Goal: Use online tool/utility: Utilize a website feature to perform a specific function

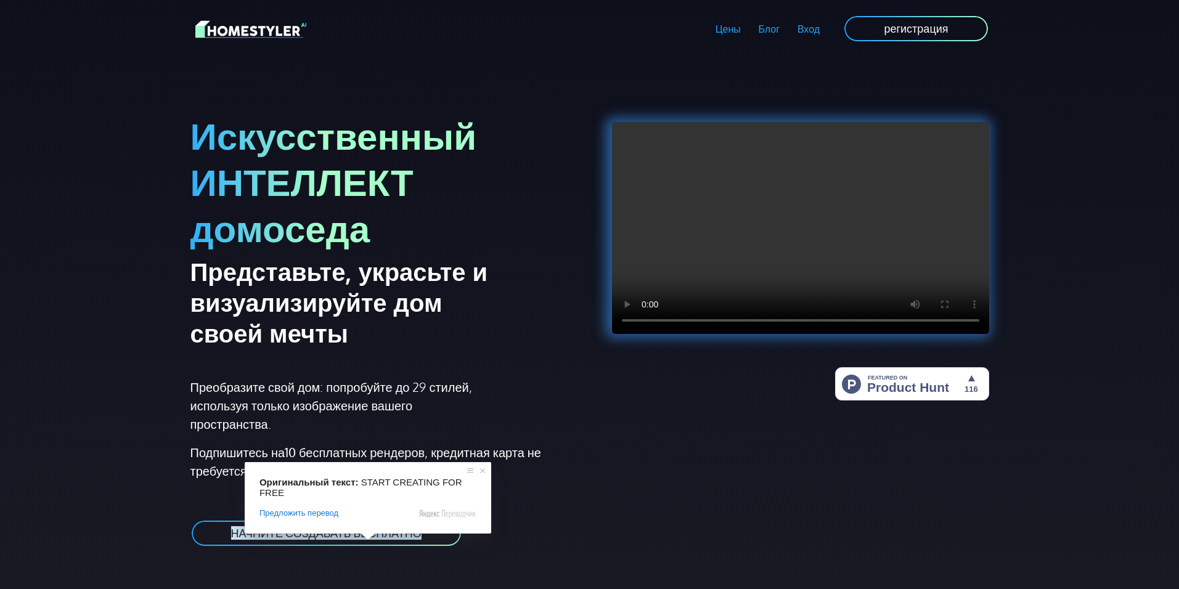
drag, startPoint x: 360, startPoint y: 536, endPoint x: 369, endPoint y: 531, distance: 9.9
click at [360, 536] on ya-tr-span "НАЧНИТЕ СОЗДАВАТЬ БЕСПЛАТНО" at bounding box center [326, 533] width 190 height 14
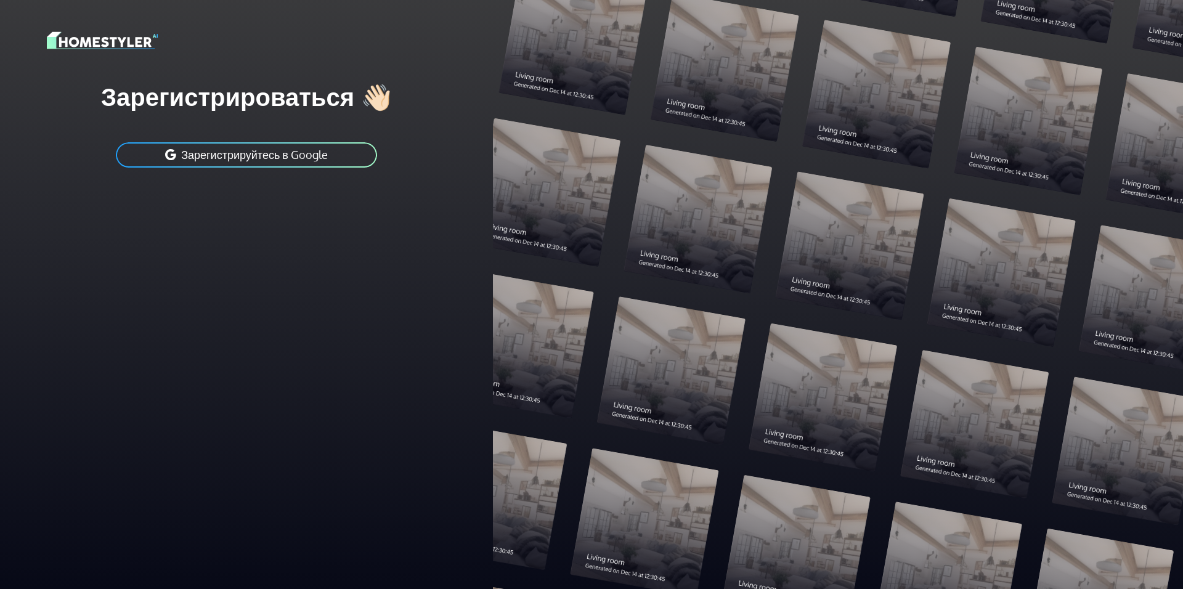
click at [316, 157] on ya-tr-span "Зарегистрируйтесь в Google" at bounding box center [254, 155] width 147 height 14
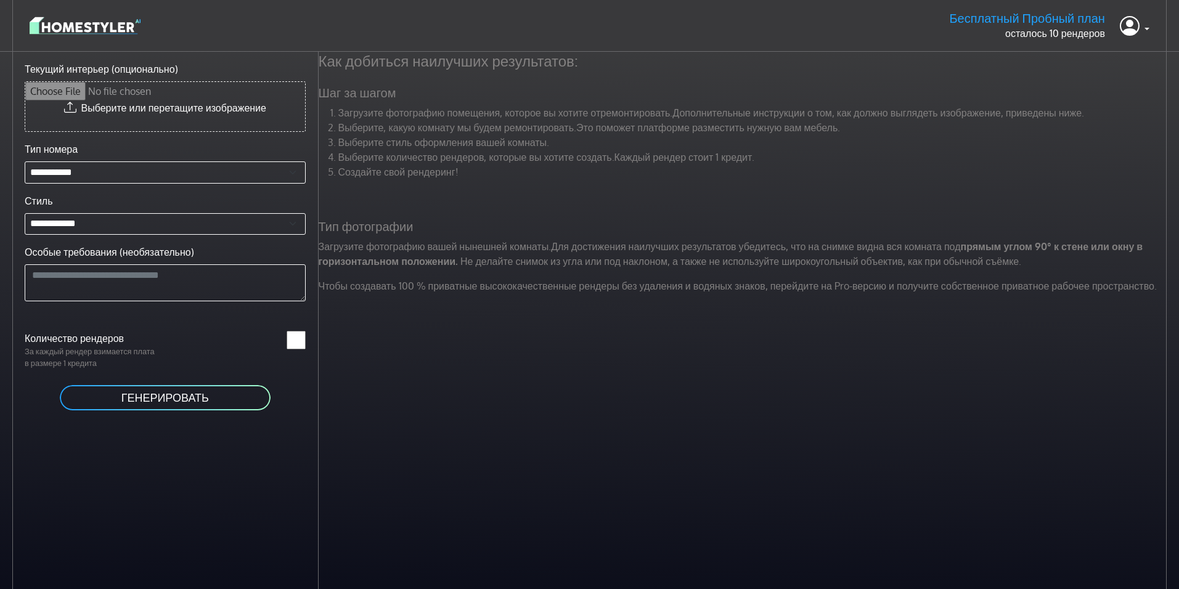
click at [159, 92] on input "Текущий интерьер (опционально)" at bounding box center [165, 106] width 280 height 49
type input "**********"
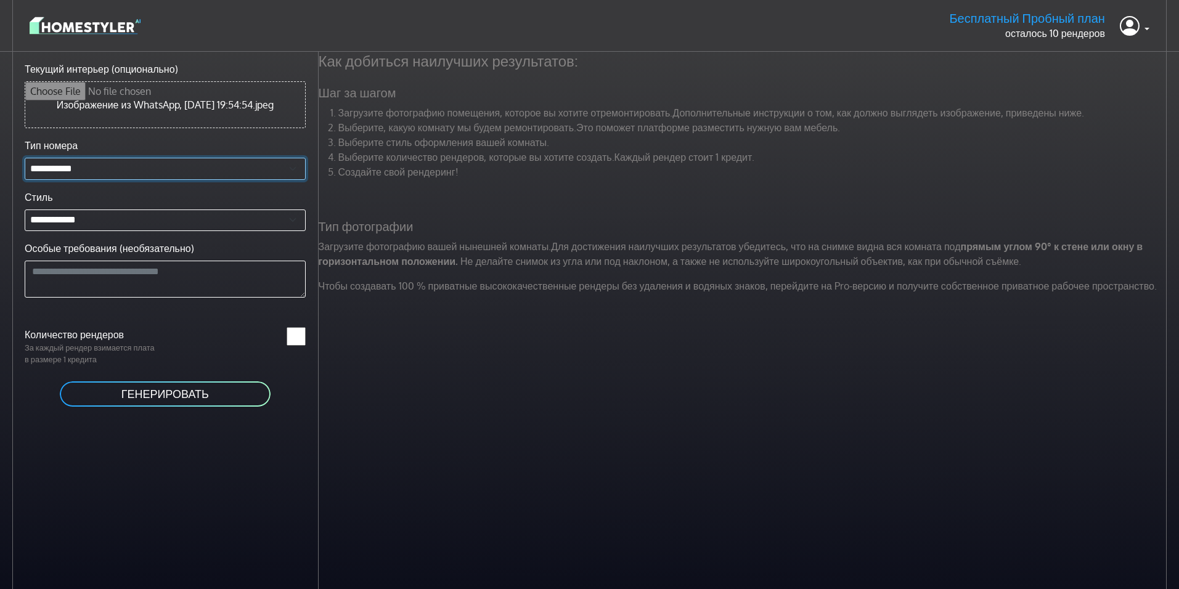
click at [237, 180] on select "**********" at bounding box center [165, 169] width 281 height 22
click at [178, 231] on select "**********" at bounding box center [165, 221] width 281 height 22
click at [169, 290] on textarea "Особые требования (необязательно)" at bounding box center [165, 279] width 281 height 37
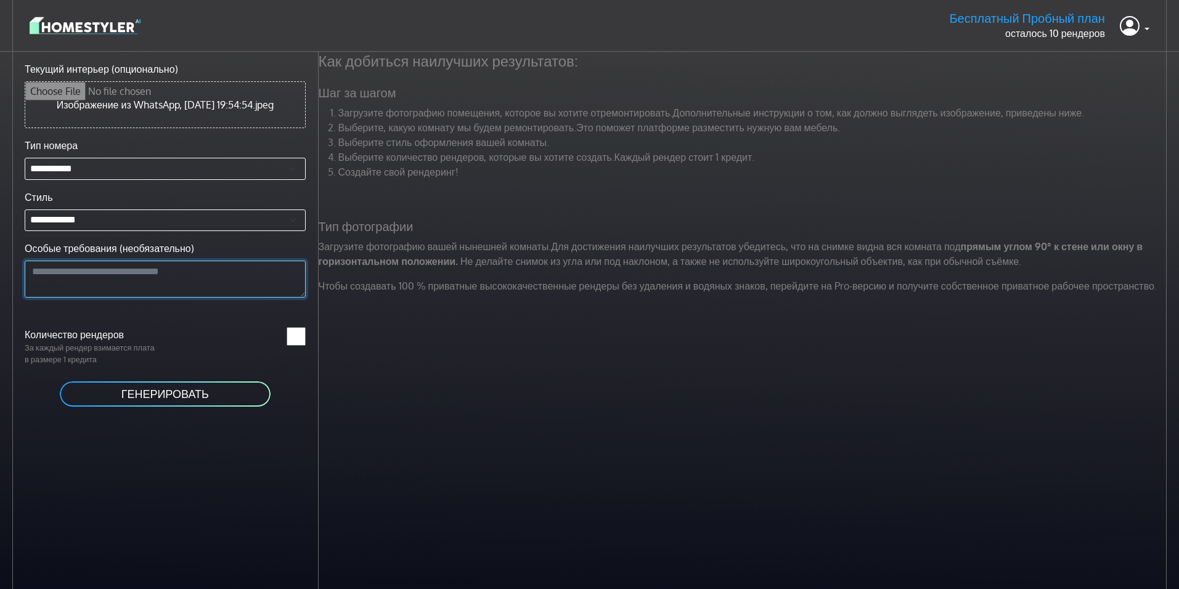
paste textarea "**********"
click at [216, 408] on button "ГЕНЕРИРОВАТЬ" at bounding box center [165, 394] width 213 height 28
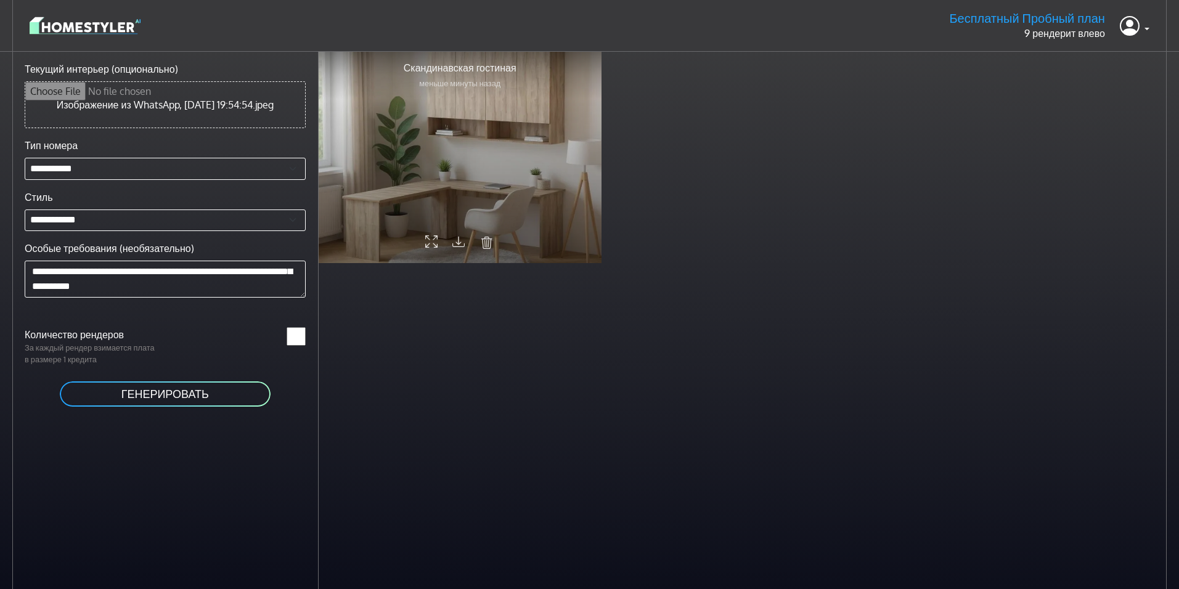
click at [508, 133] on div at bounding box center [460, 157] width 283 height 213
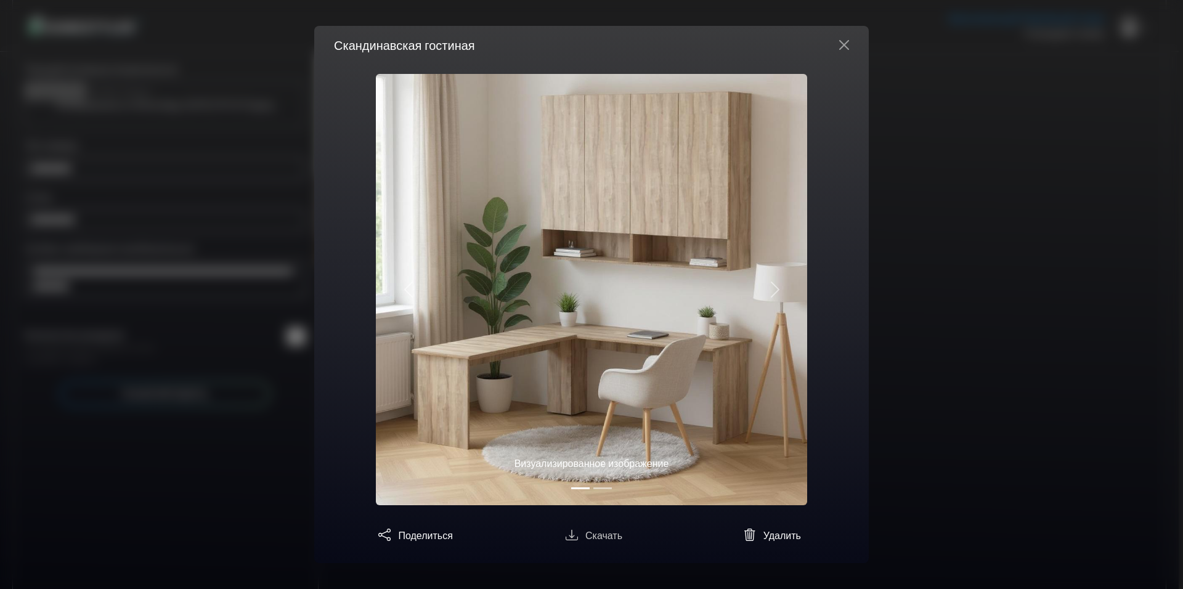
click at [597, 539] on ya-tr-span "Скачать" at bounding box center [603, 535] width 37 height 12
click at [857, 56] on div "Скандинавская гостиная" at bounding box center [591, 45] width 555 height 38
click at [839, 47] on button "Закрыть" at bounding box center [845, 45] width 30 height 20
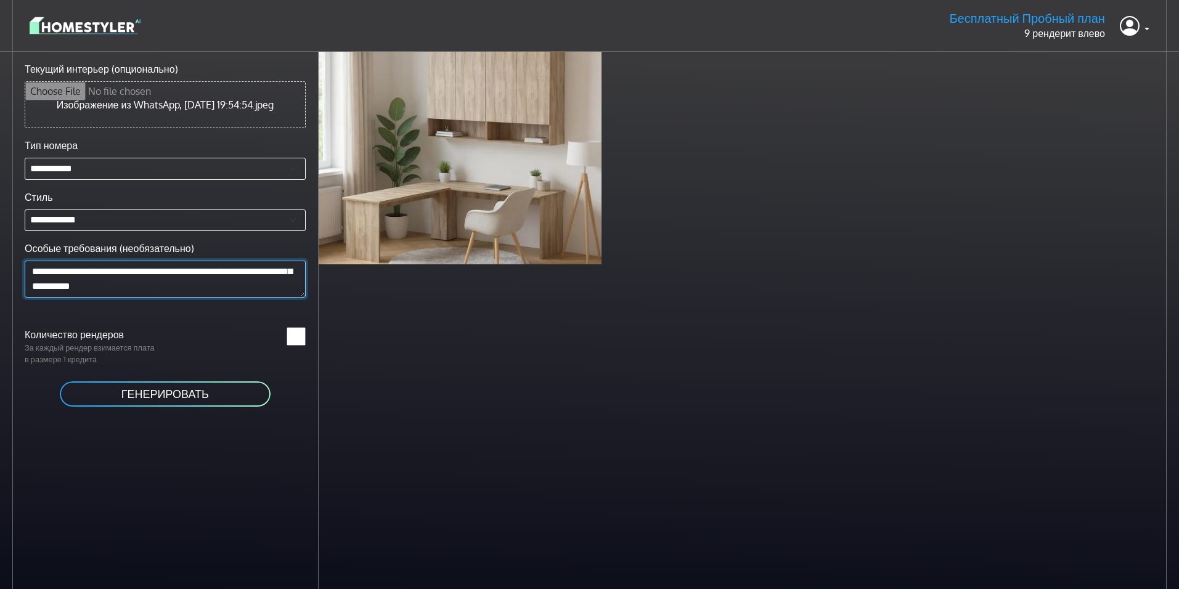
click at [274, 298] on textarea "Особые требования (необязательно)" at bounding box center [165, 279] width 281 height 37
drag, startPoint x: 147, startPoint y: 294, endPoint x: 81, endPoint y: 292, distance: 66.0
click at [81, 292] on textarea "Особые требования (необязательно)" at bounding box center [165, 279] width 281 height 37
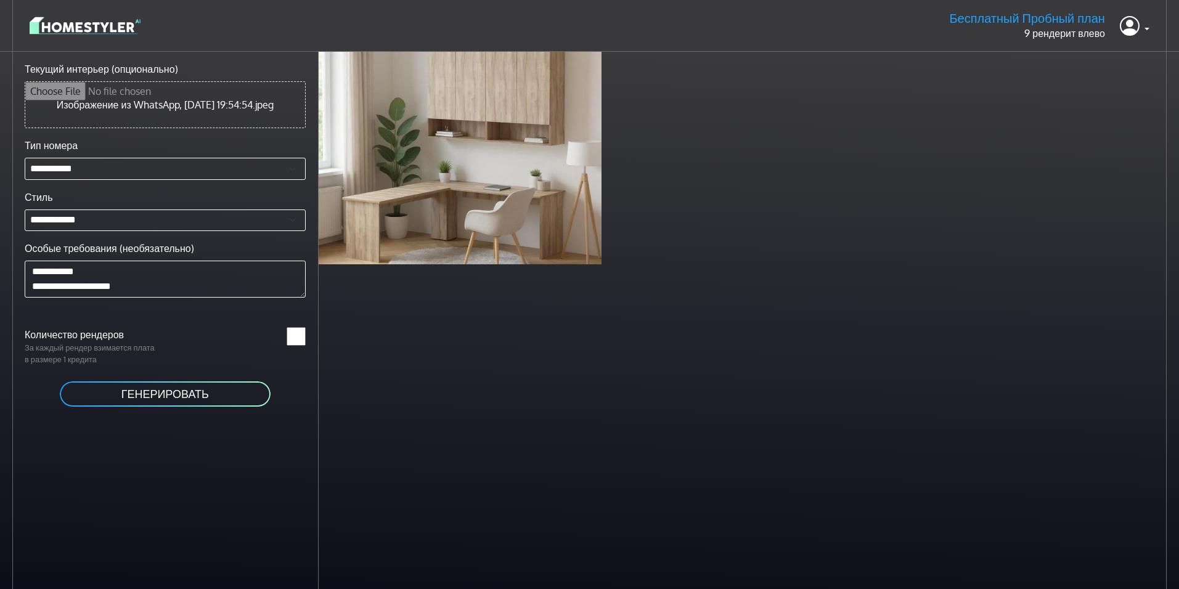
click at [179, 401] on ya-tr-span "ГЕНЕРИРОВАТЬ" at bounding box center [165, 394] width 88 height 14
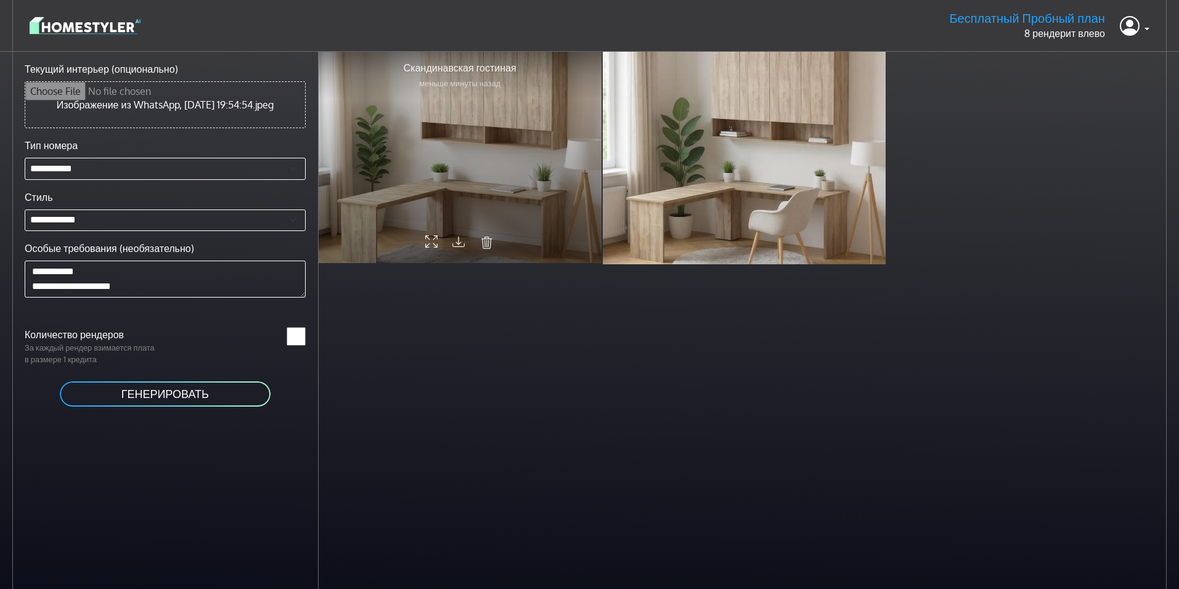
click at [516, 187] on div at bounding box center [460, 157] width 283 height 213
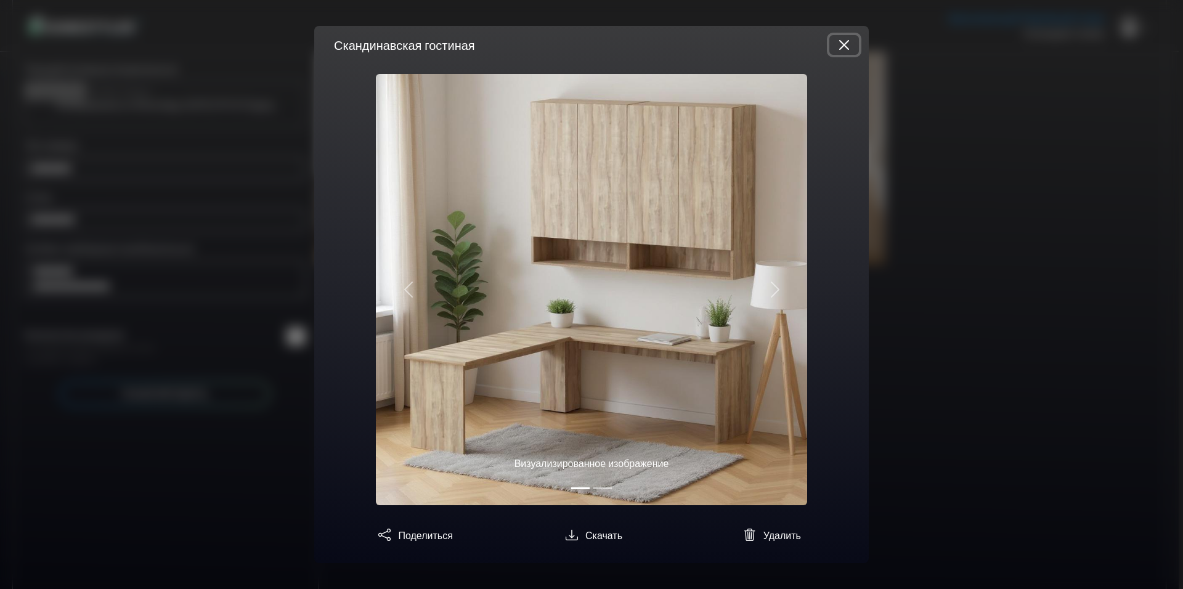
click at [842, 50] on button "Закрыть" at bounding box center [845, 45] width 30 height 20
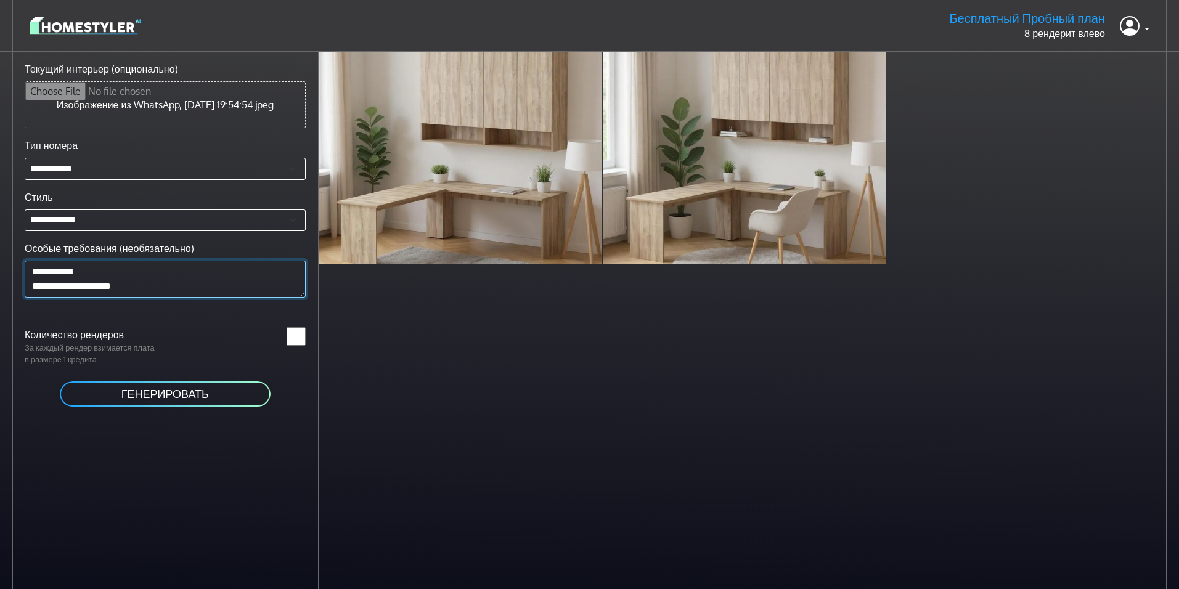
click at [141, 297] on textarea "Особые требования (необязательно)" at bounding box center [165, 279] width 281 height 37
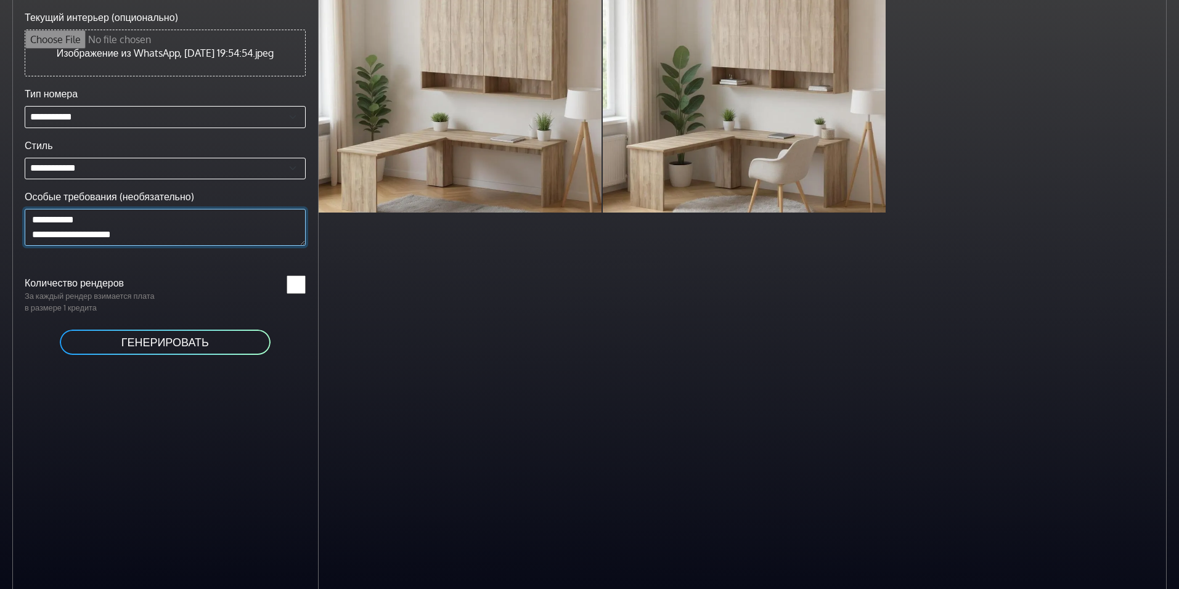
click at [123, 241] on textarea "Особые требования (необязательно)" at bounding box center [165, 227] width 281 height 37
click at [172, 349] on ya-tr-span "ГЕНЕРИРОВАТЬ" at bounding box center [165, 342] width 88 height 14
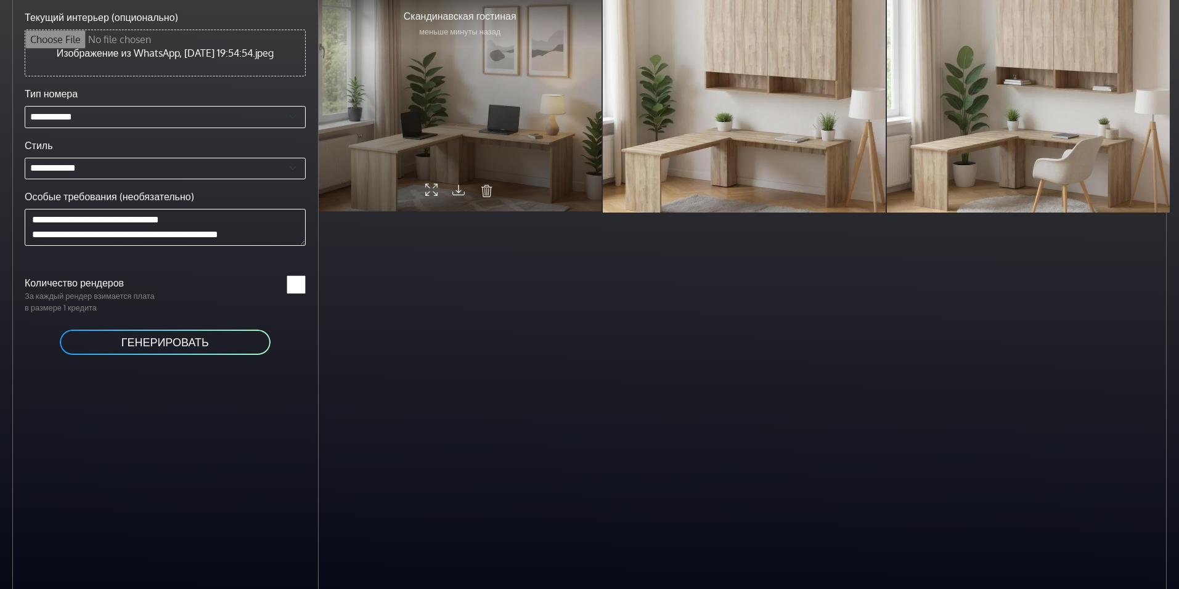
click at [381, 160] on div at bounding box center [460, 105] width 283 height 213
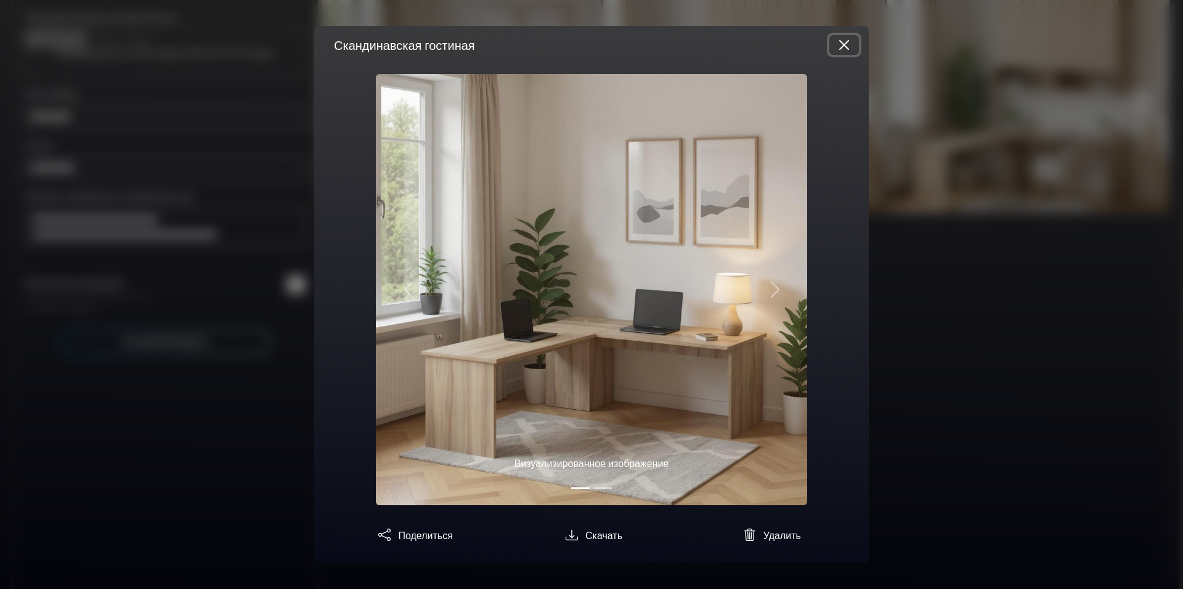
click at [844, 48] on button "Закрыть" at bounding box center [845, 45] width 30 height 20
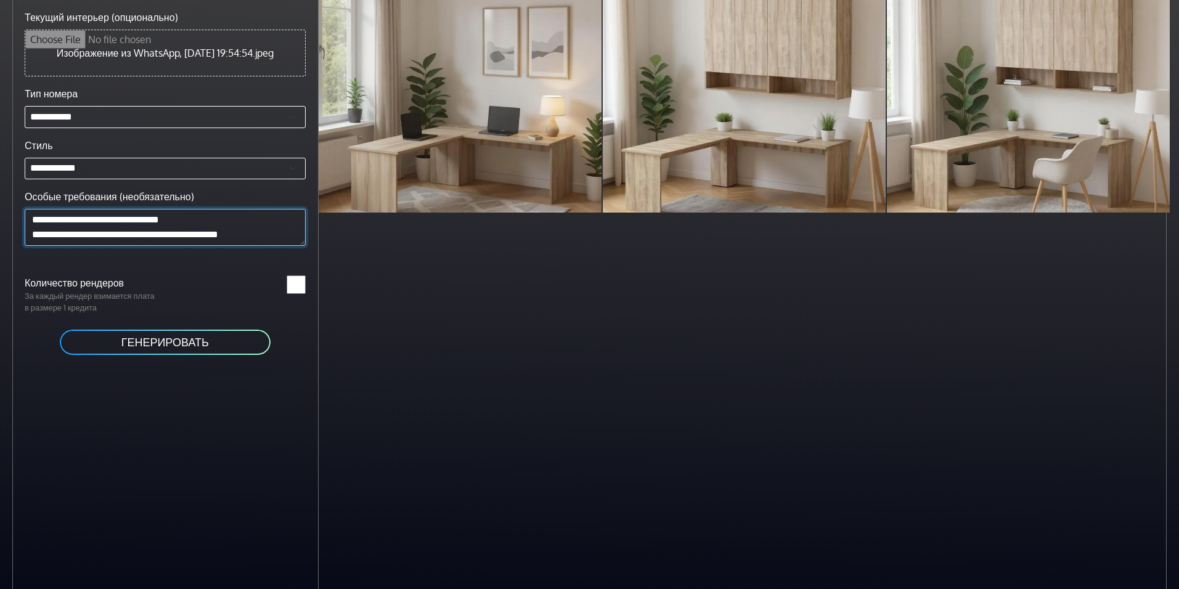
click at [271, 246] on textarea "Особые требования (необязательно)" at bounding box center [165, 227] width 281 height 37
click at [199, 348] on button "ГЕНЕРИРОВАТЬ" at bounding box center [165, 342] width 213 height 28
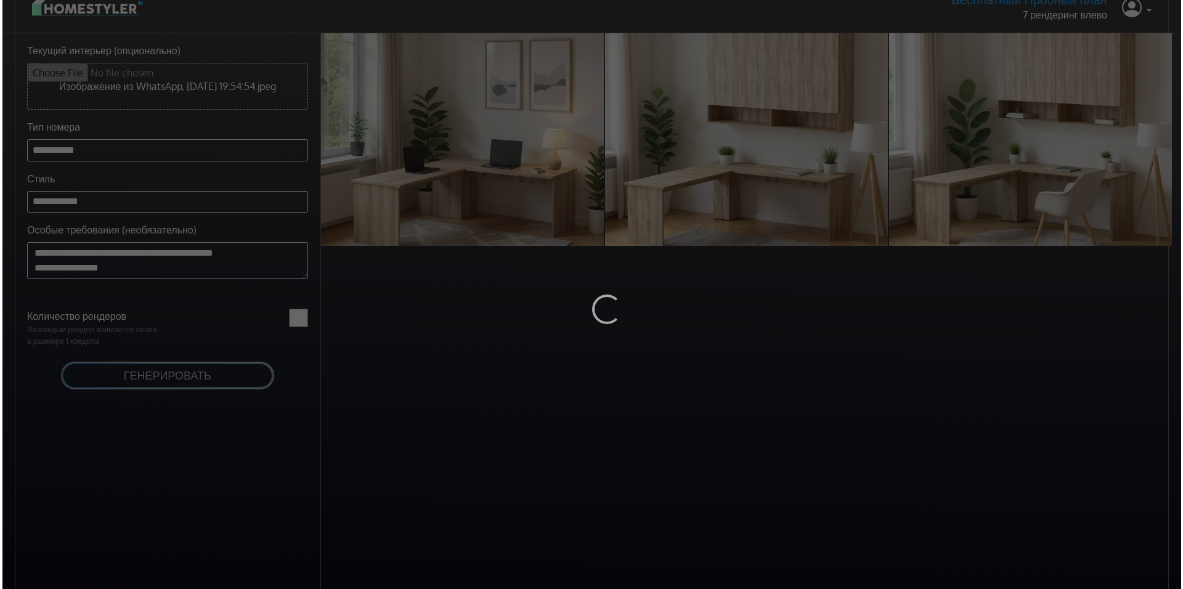
scroll to position [0, 0]
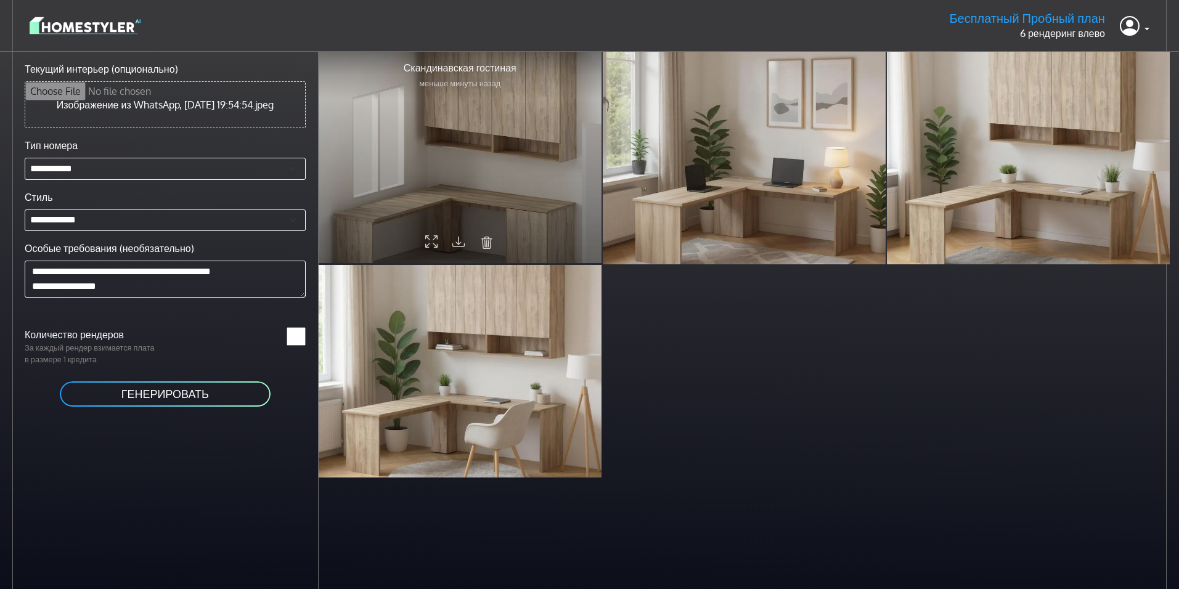
click at [513, 217] on div at bounding box center [460, 157] width 283 height 213
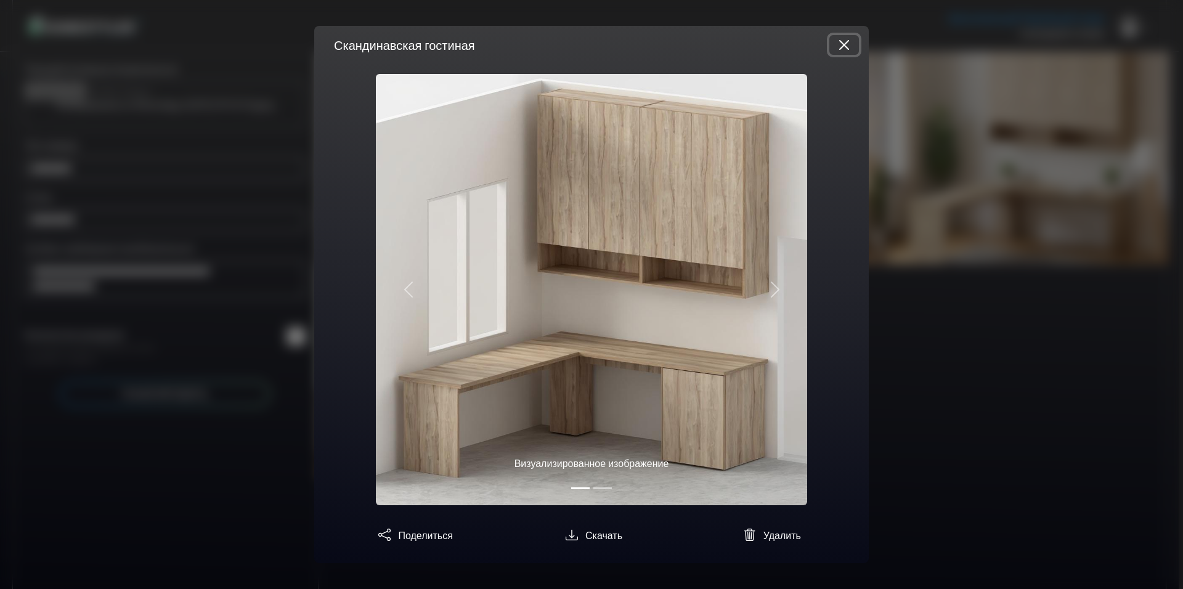
click at [840, 48] on button "Закрыть" at bounding box center [845, 45] width 30 height 20
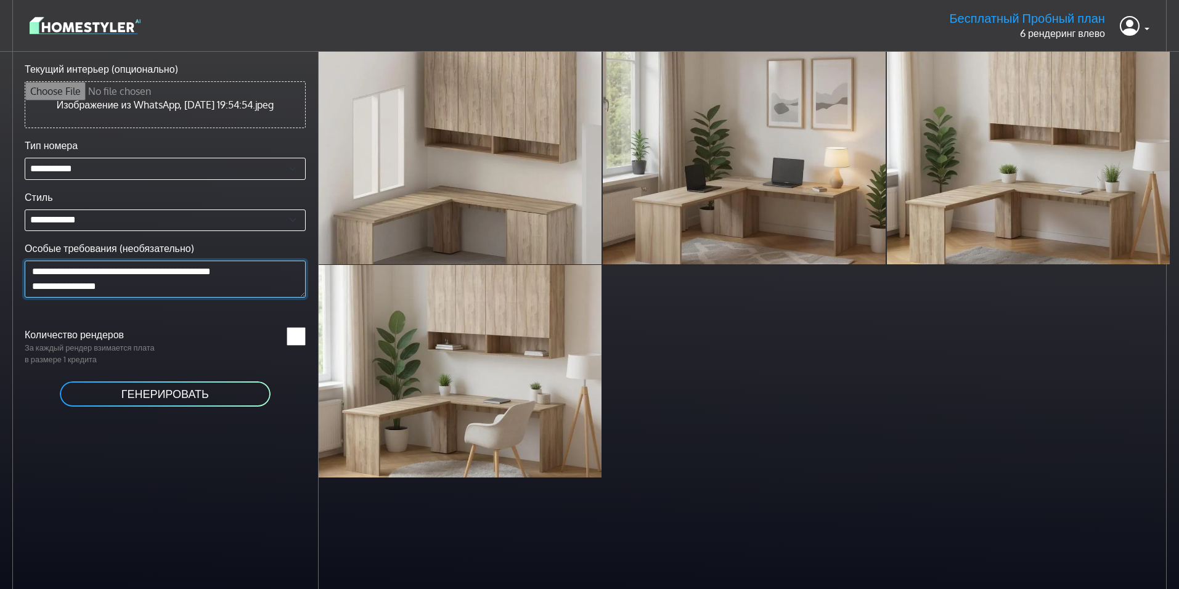
click at [75, 290] on textarea "Особые требования (необязательно)" at bounding box center [165, 279] width 281 height 37
type textarea "**********"
click at [174, 401] on ya-tr-span "ГЕНЕРИРОВАТЬ" at bounding box center [165, 394] width 88 height 14
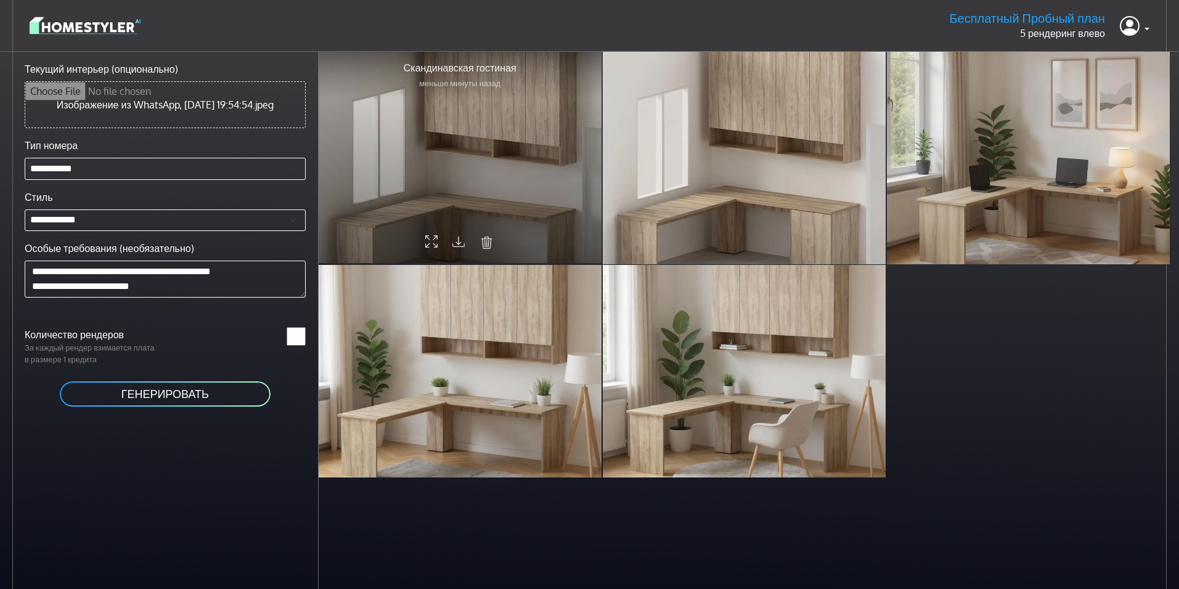
click at [507, 161] on div at bounding box center [460, 157] width 283 height 213
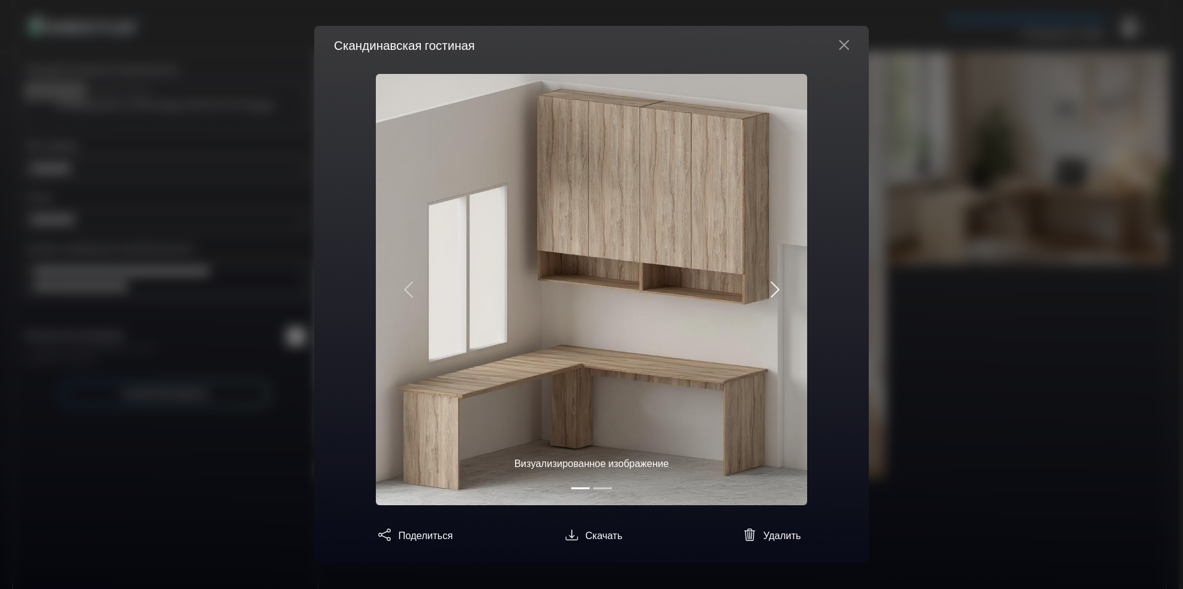
click at [775, 292] on span "button" at bounding box center [775, 290] width 20 height 20
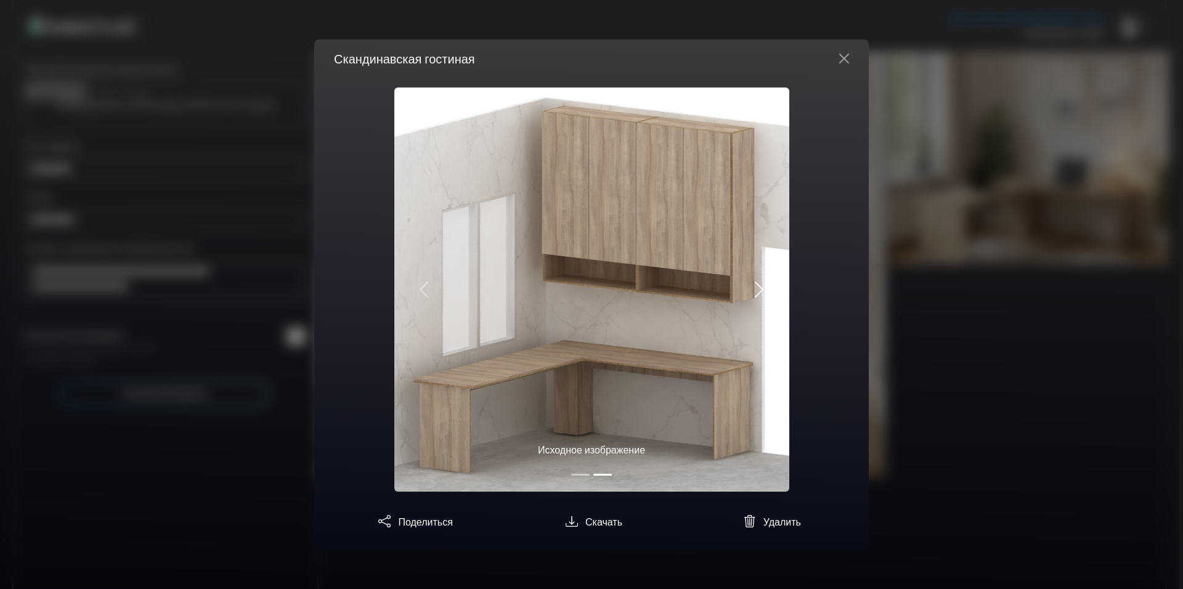
click at [775, 292] on button "Далее" at bounding box center [759, 290] width 59 height 404
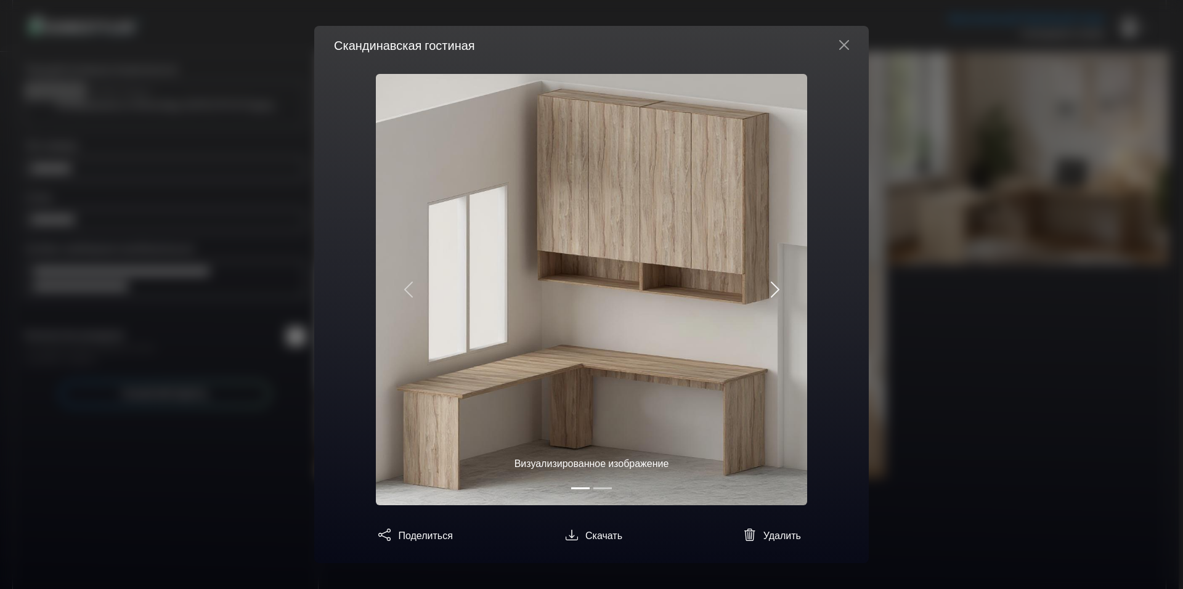
click at [775, 292] on span "button" at bounding box center [775, 290] width 20 height 20
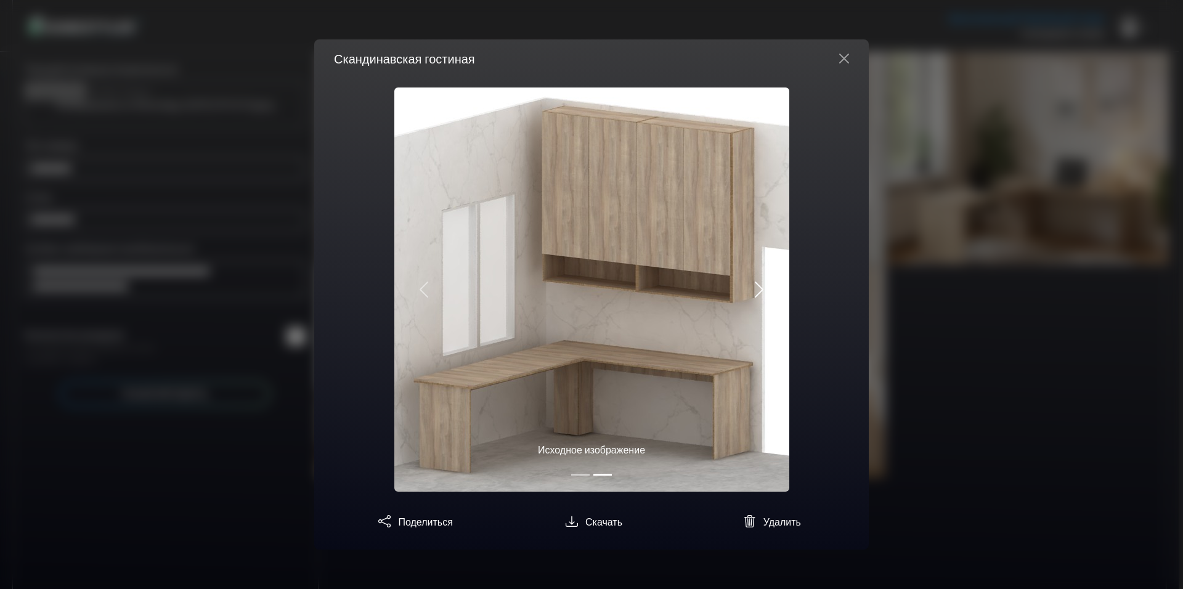
click at [775, 292] on button "Далее" at bounding box center [759, 290] width 59 height 404
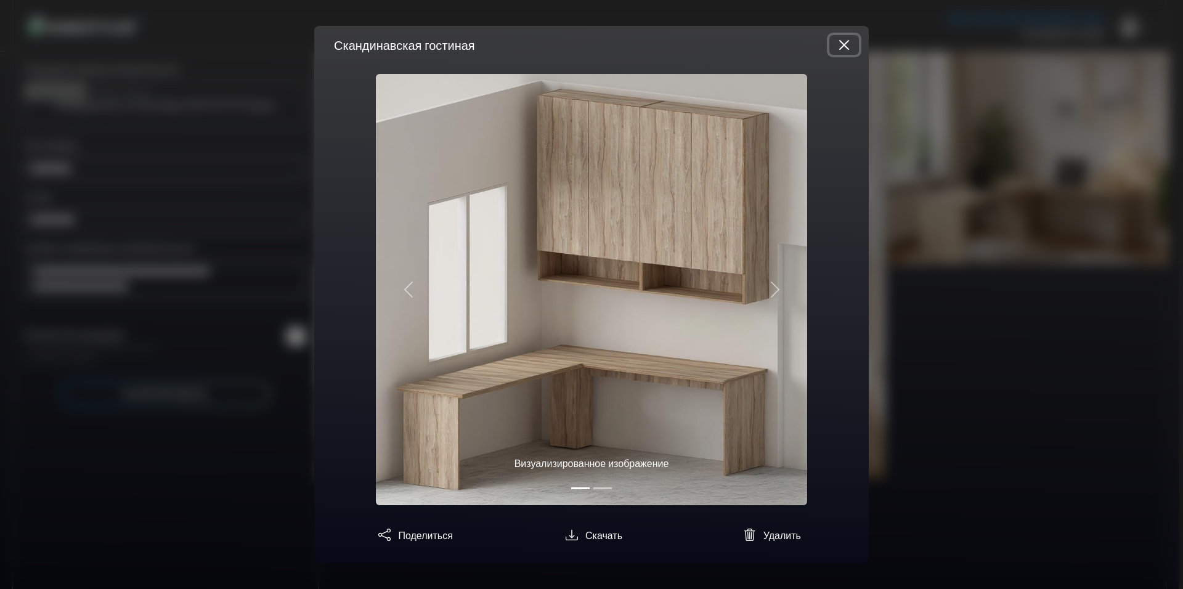
click at [846, 52] on button "Закрыть" at bounding box center [845, 45] width 30 height 20
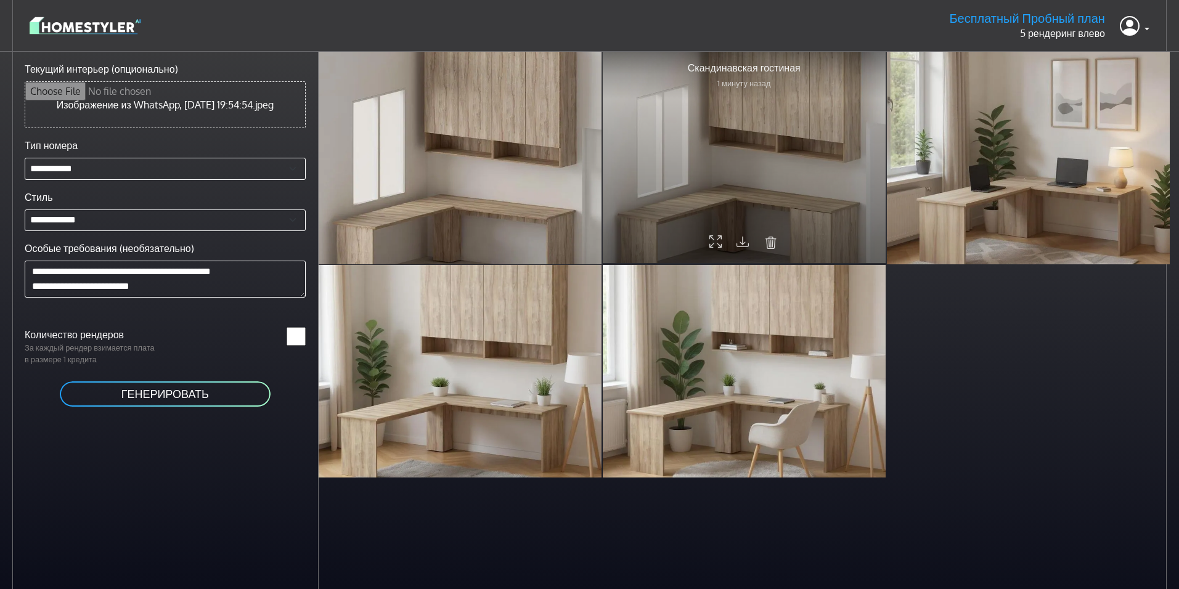
click at [789, 181] on div at bounding box center [744, 157] width 283 height 213
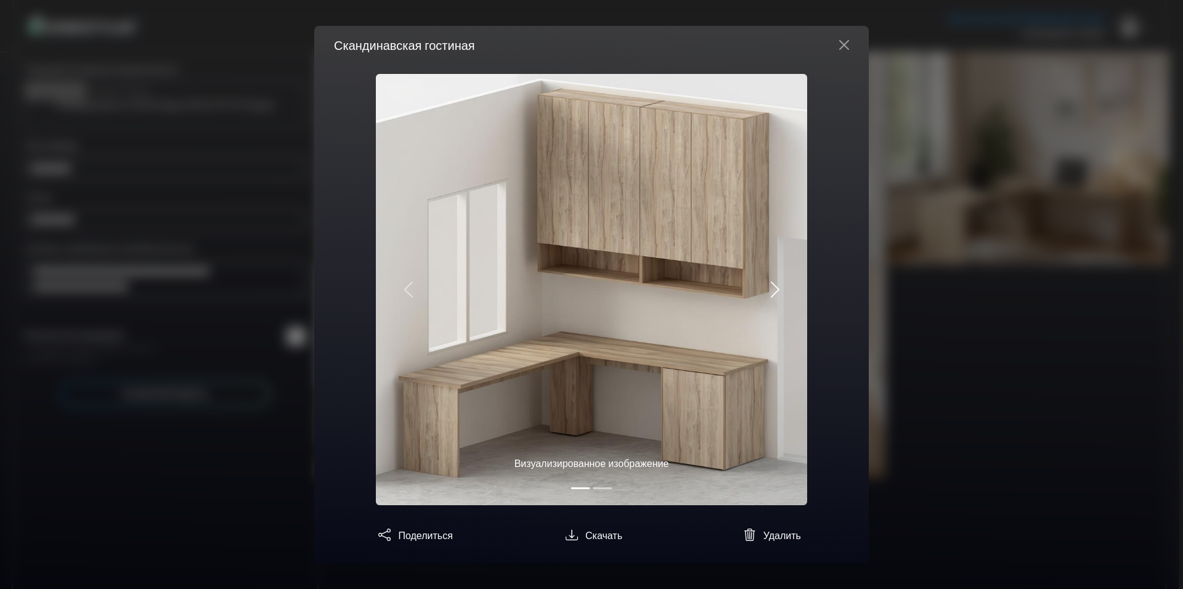
click at [769, 284] on span "button" at bounding box center [775, 290] width 20 height 20
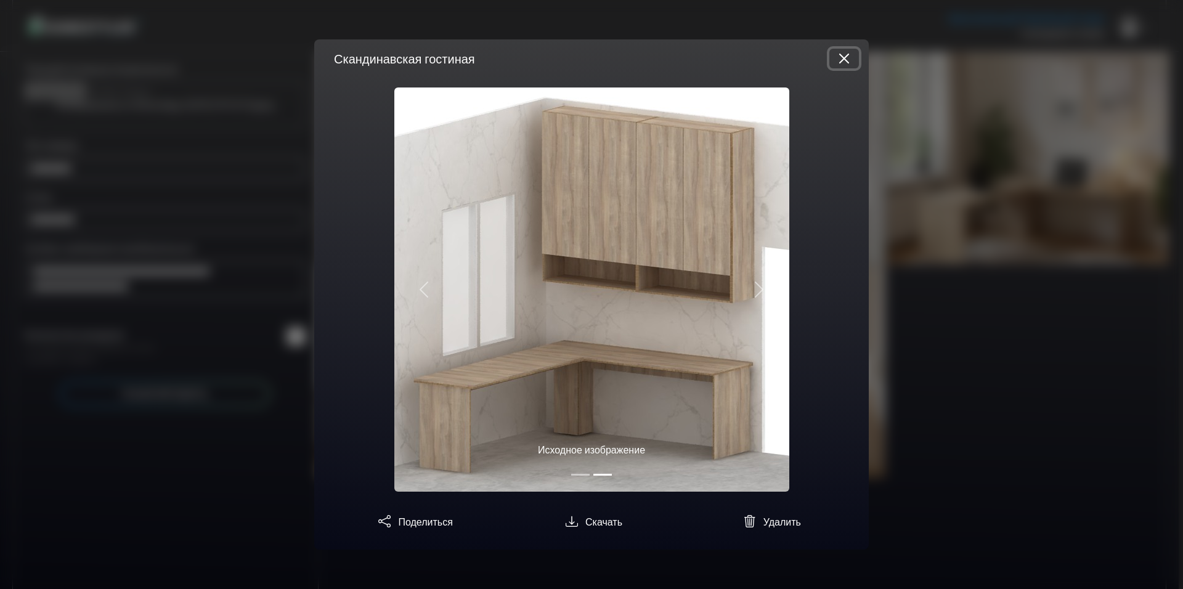
click at [852, 62] on button "Закрыть" at bounding box center [845, 59] width 30 height 20
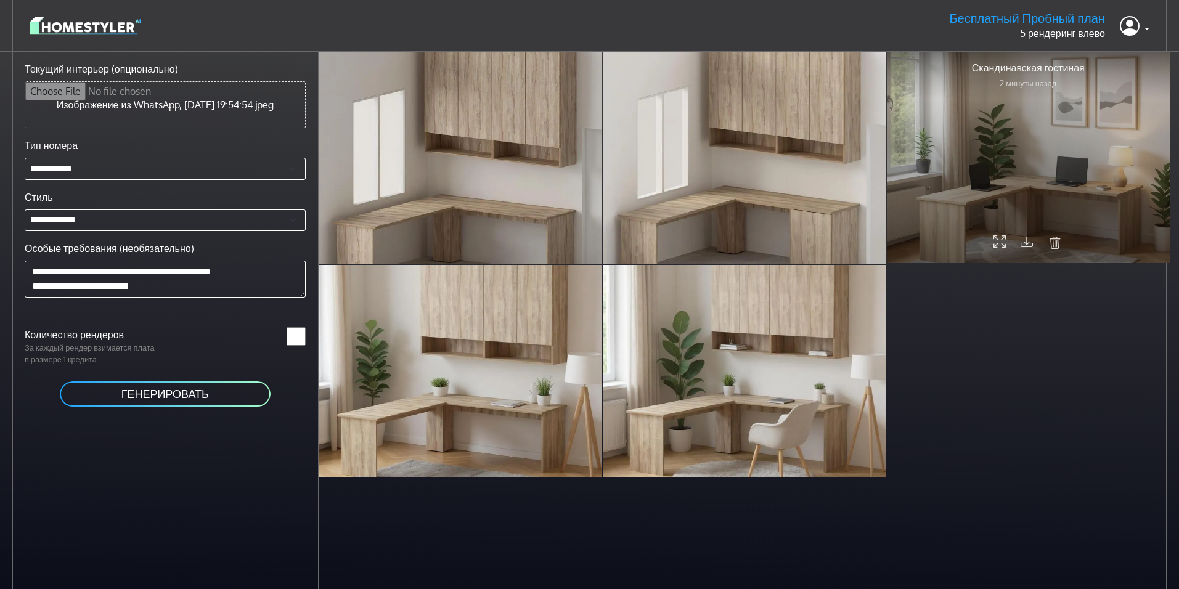
click at [985, 184] on div at bounding box center [1028, 157] width 283 height 213
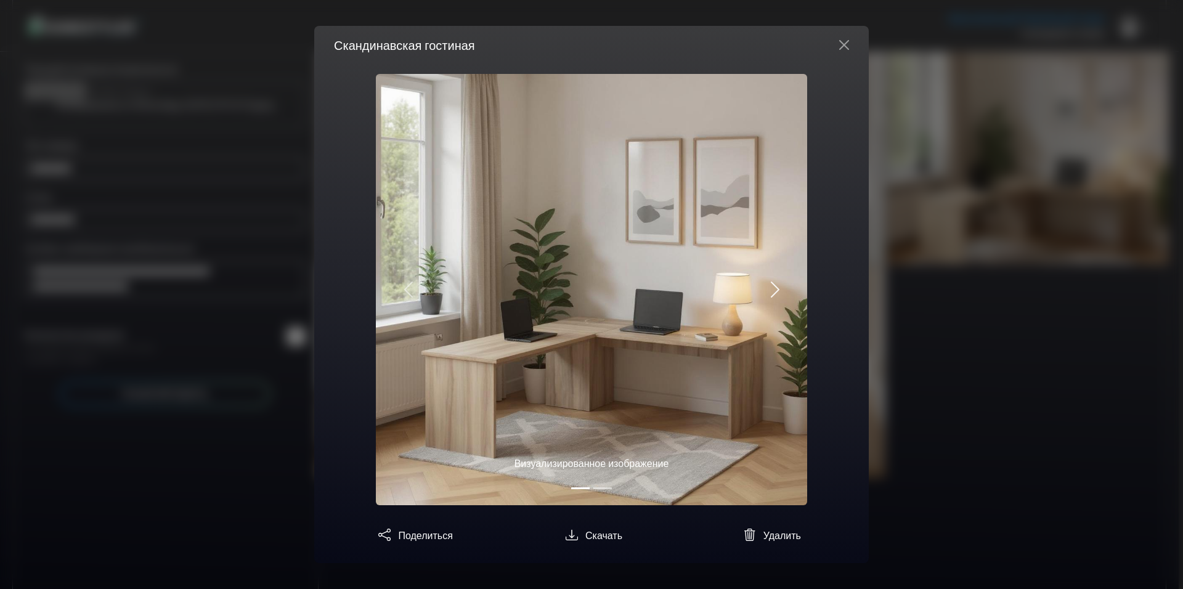
click at [781, 301] on button "Далее" at bounding box center [775, 289] width 65 height 431
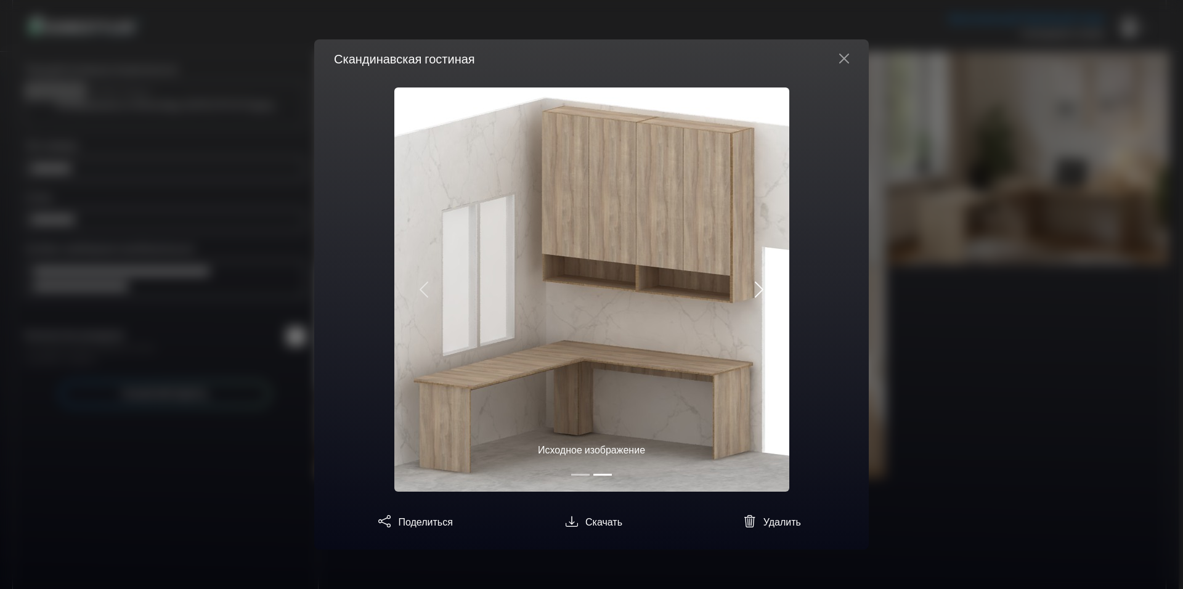
click at [780, 301] on button "Далее" at bounding box center [759, 290] width 59 height 404
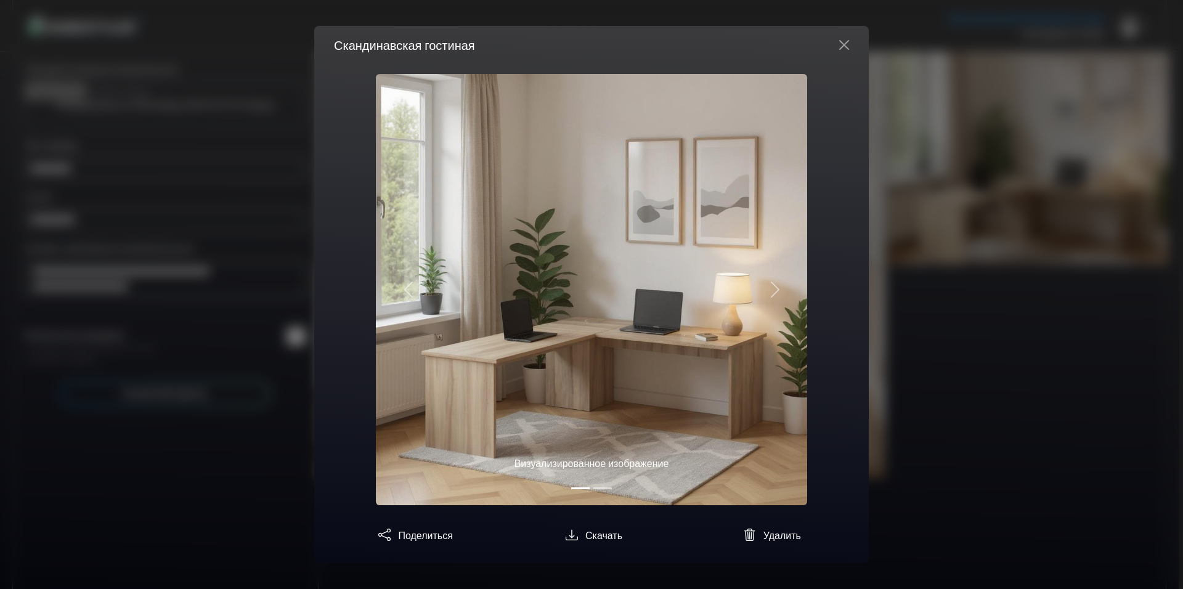
click at [844, 55] on div "Скандинавская гостиная" at bounding box center [591, 45] width 555 height 38
click at [849, 42] on button "Закрыть" at bounding box center [845, 45] width 30 height 20
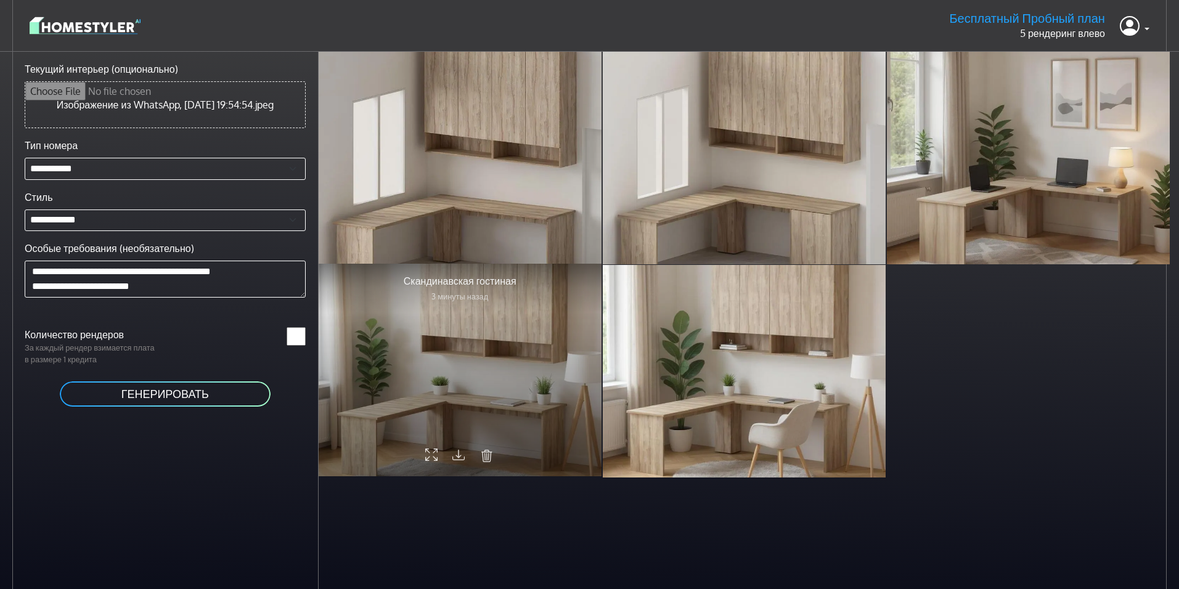
click at [532, 384] on div at bounding box center [460, 370] width 283 height 213
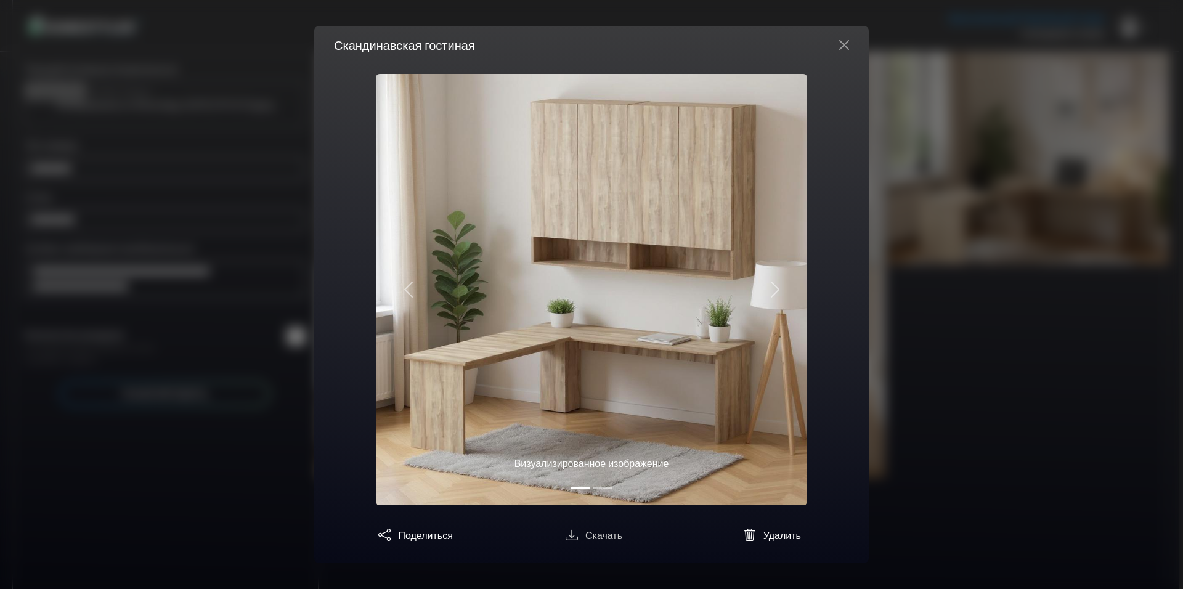
click at [600, 531] on ya-tr-span "Скачать" at bounding box center [603, 535] width 37 height 12
